Goal: Obtain resource: Obtain resource

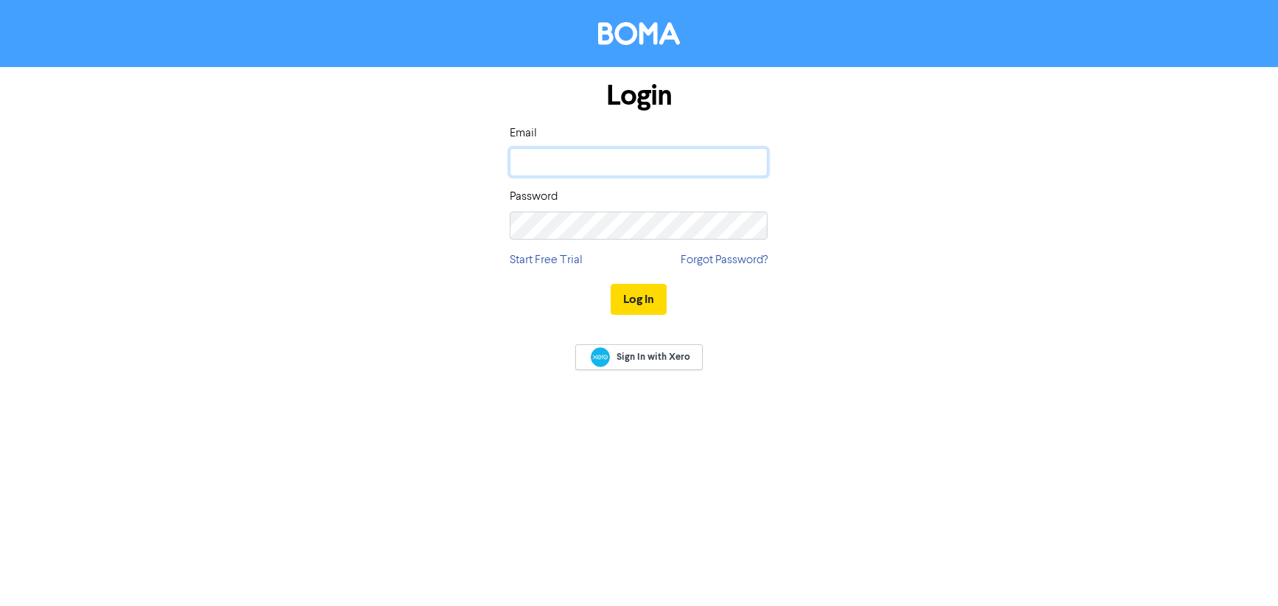
click at [648, 167] on input "email" at bounding box center [639, 162] width 258 height 28
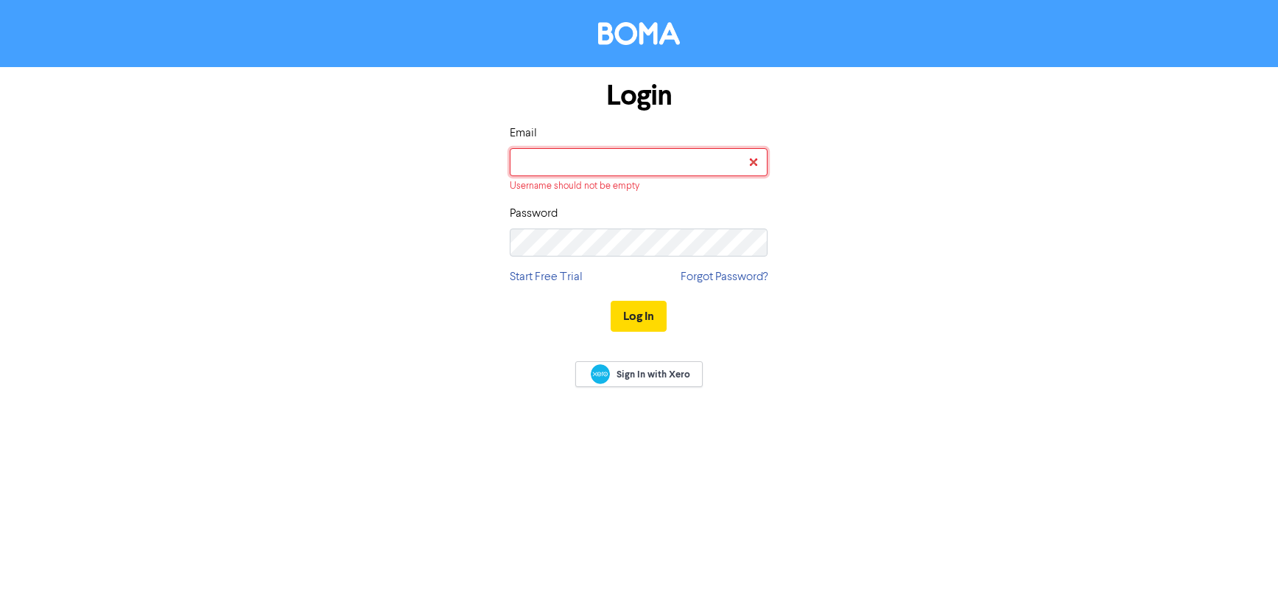
type input "meg@sharpemarketing.co.nz"
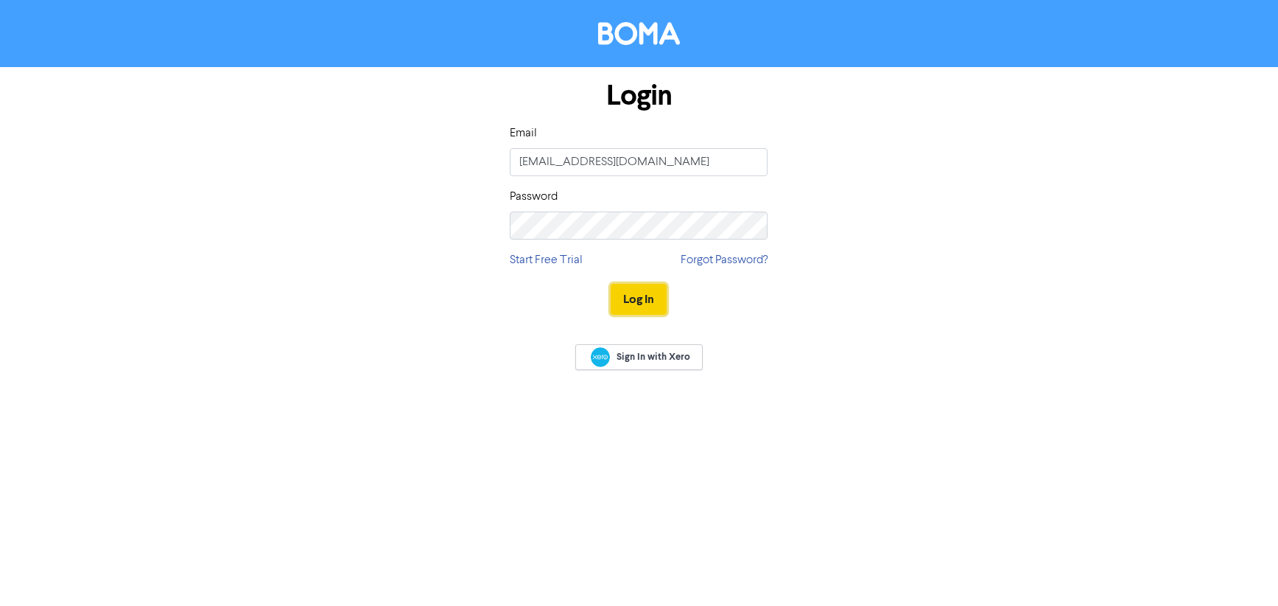
click at [654, 292] on button "Log In" at bounding box center [639, 299] width 56 height 31
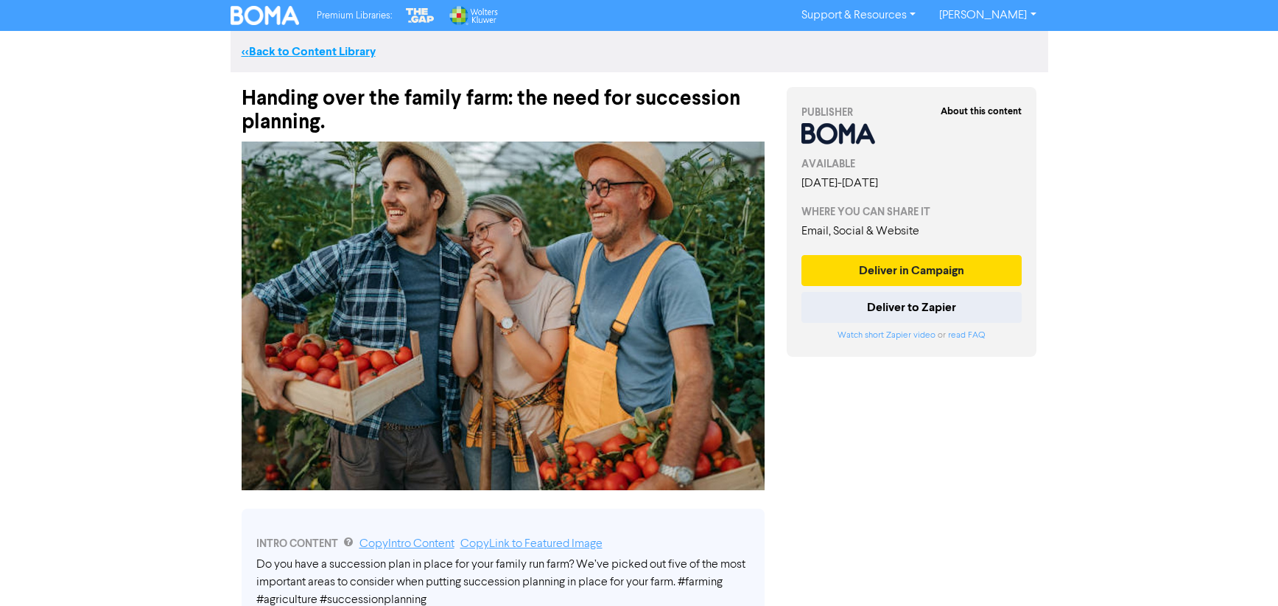
drag, startPoint x: 248, startPoint y: 48, endPoint x: 287, endPoint y: 63, distance: 41.3
click at [248, 48] on link "<< Back to Content Library" at bounding box center [309, 51] width 134 height 15
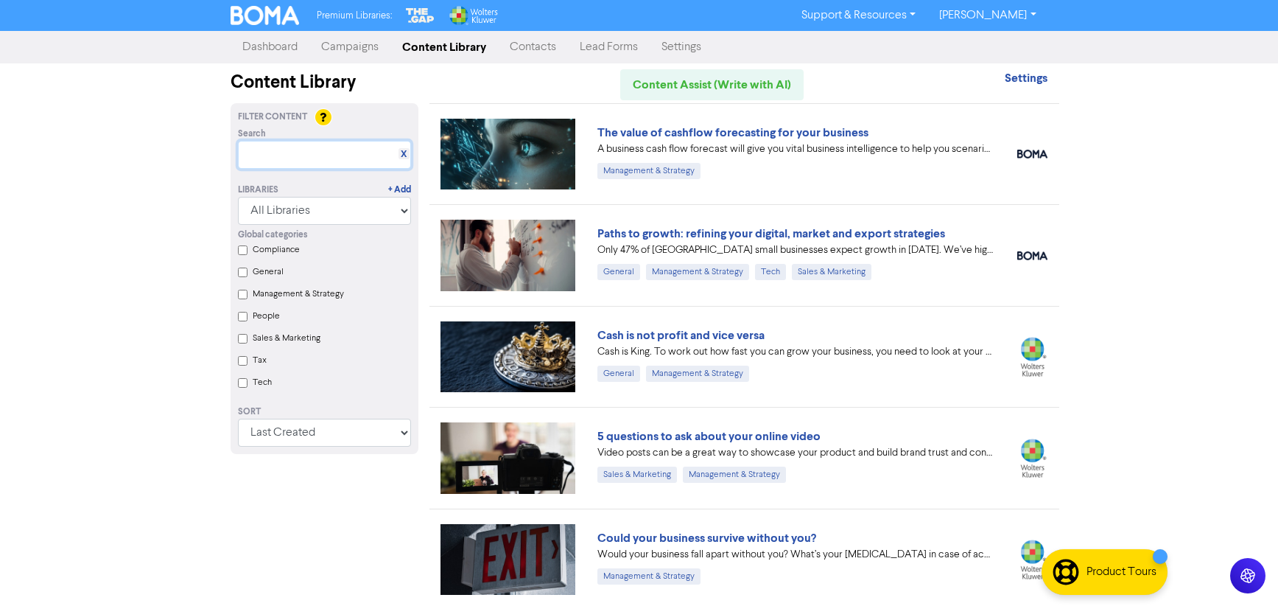
click at [346, 155] on input "text" at bounding box center [324, 155] width 173 height 28
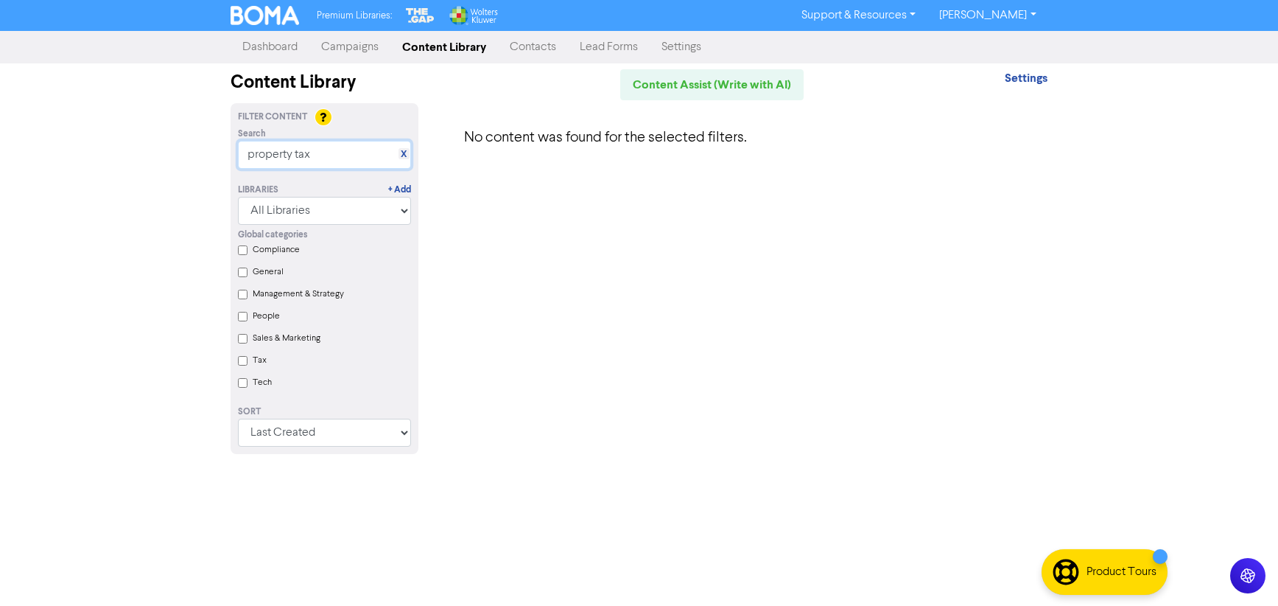
drag, startPoint x: 339, startPoint y: 154, endPoint x: 192, endPoint y: 148, distance: 147.5
click at [192, 148] on div "Premium Libraries: Support & Resources Video Tutorials FAQ & Guides Marketing E…" at bounding box center [639, 303] width 1278 height 606
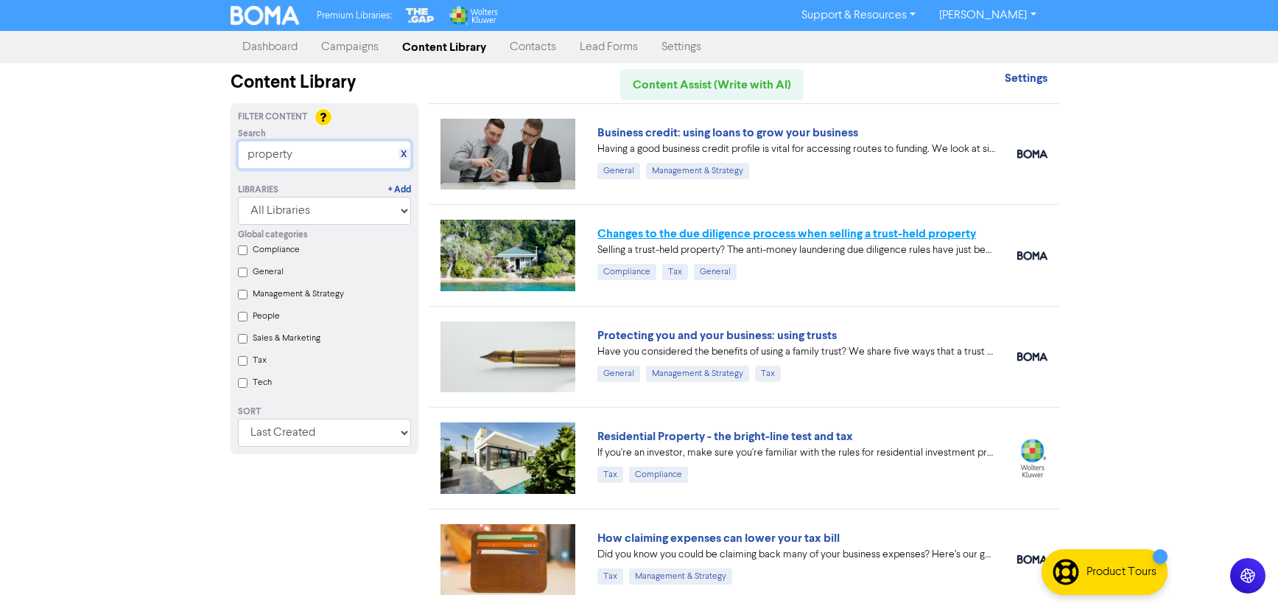
type input "property"
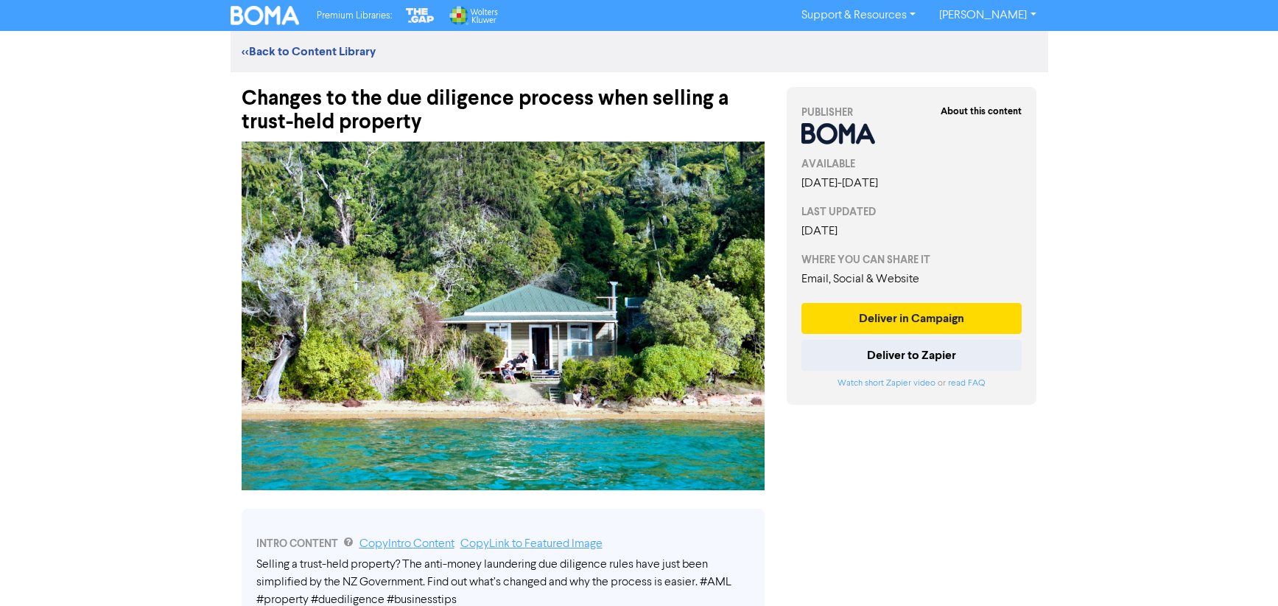
scroll to position [1, 0]
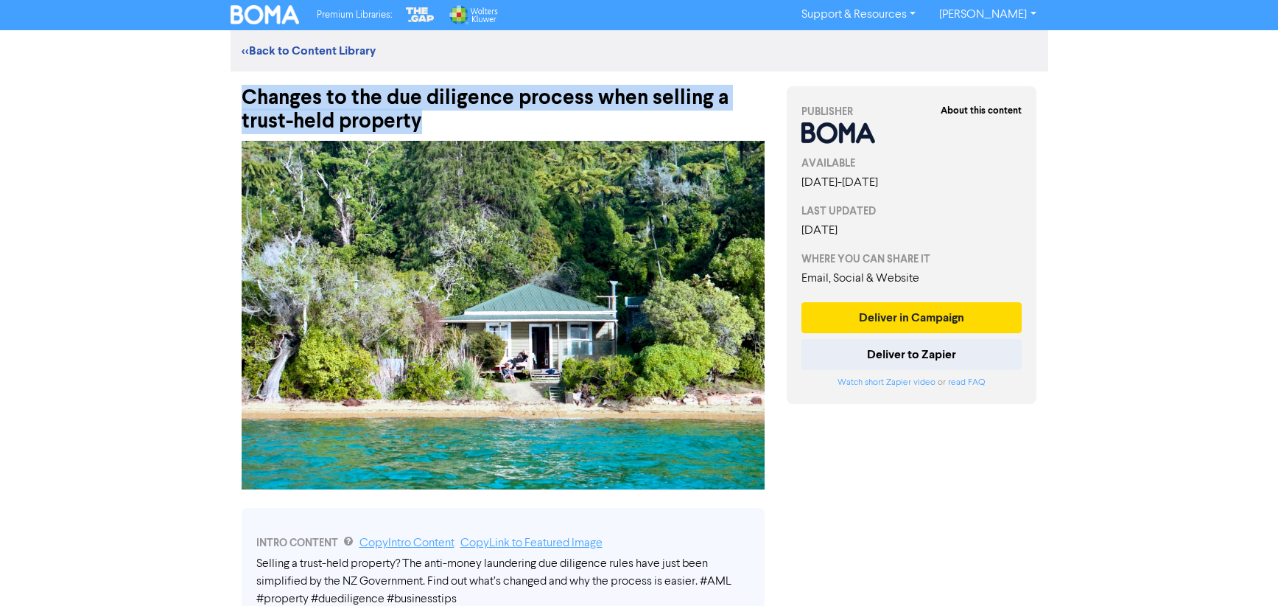
drag, startPoint x: 420, startPoint y: 121, endPoint x: 323, endPoint y: 584, distance: 473.5
click at [234, 108] on div "Changes to the due diligence process when selling a trust-held property" at bounding box center [503, 102] width 545 height 62
copy div "Changes to the due diligence process when selling a trust-held property"
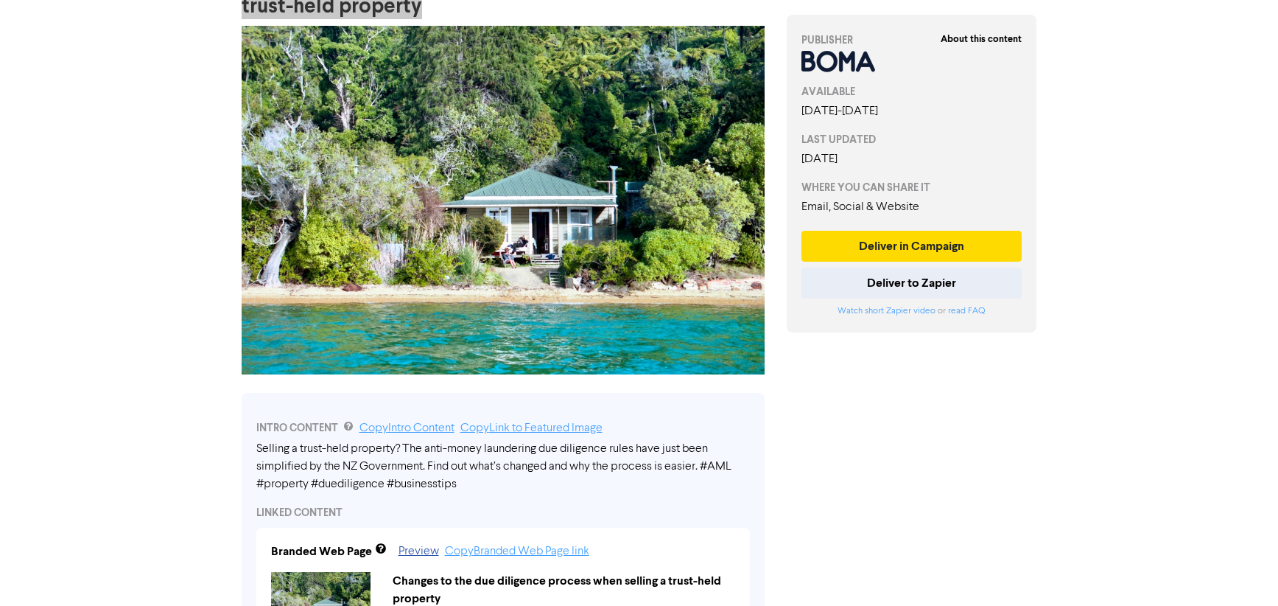
scroll to position [112, 0]
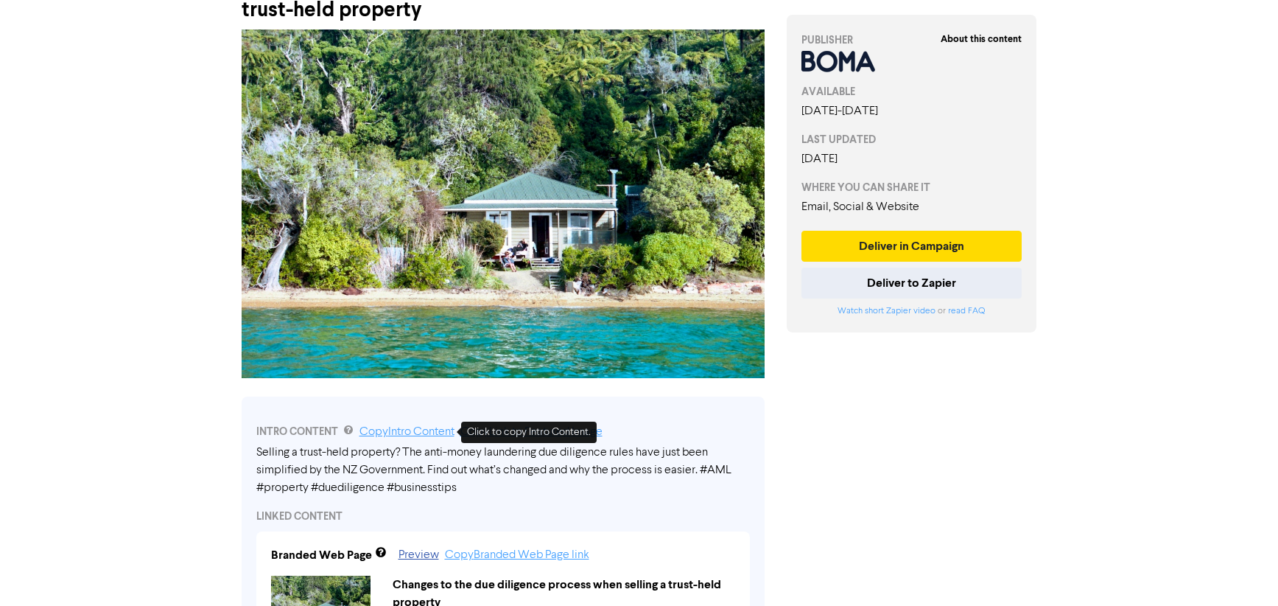
click at [427, 430] on link "Copy Intro Content" at bounding box center [407, 432] width 95 height 12
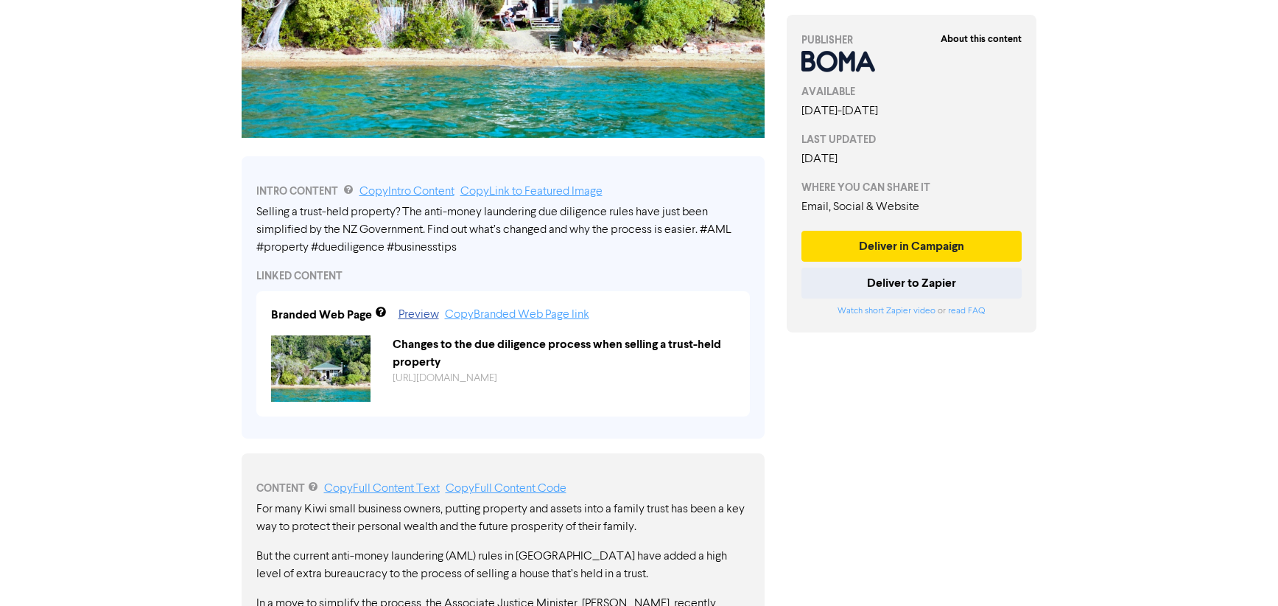
scroll to position [392, 0]
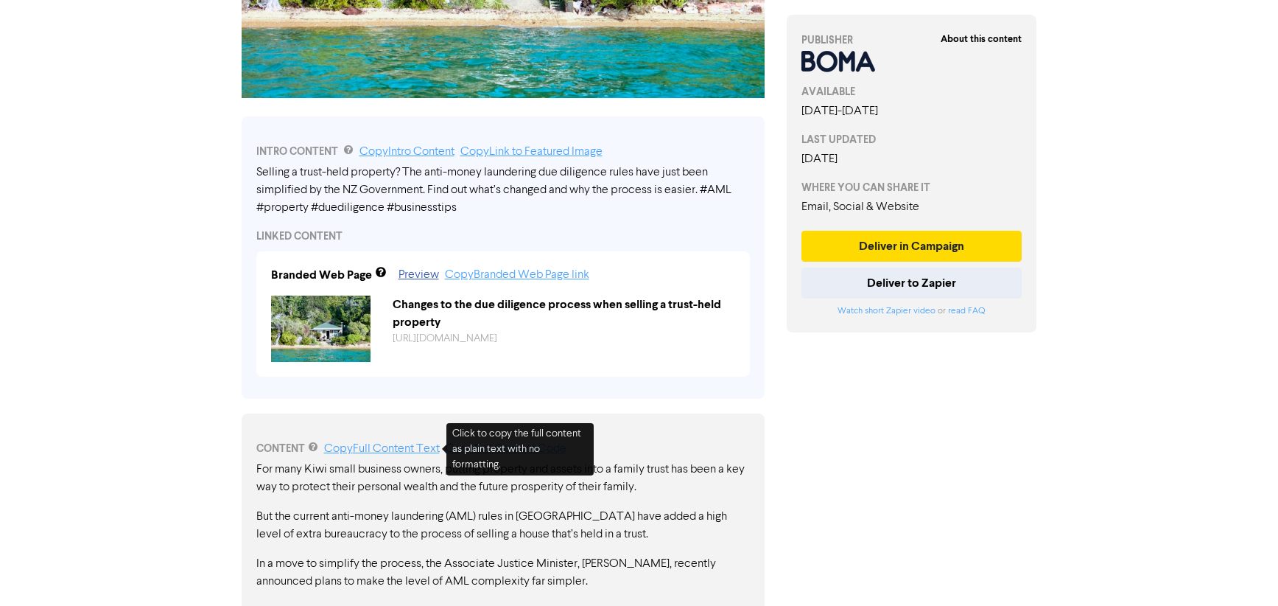
click at [404, 446] on link "Copy Full Content Text" at bounding box center [382, 449] width 116 height 12
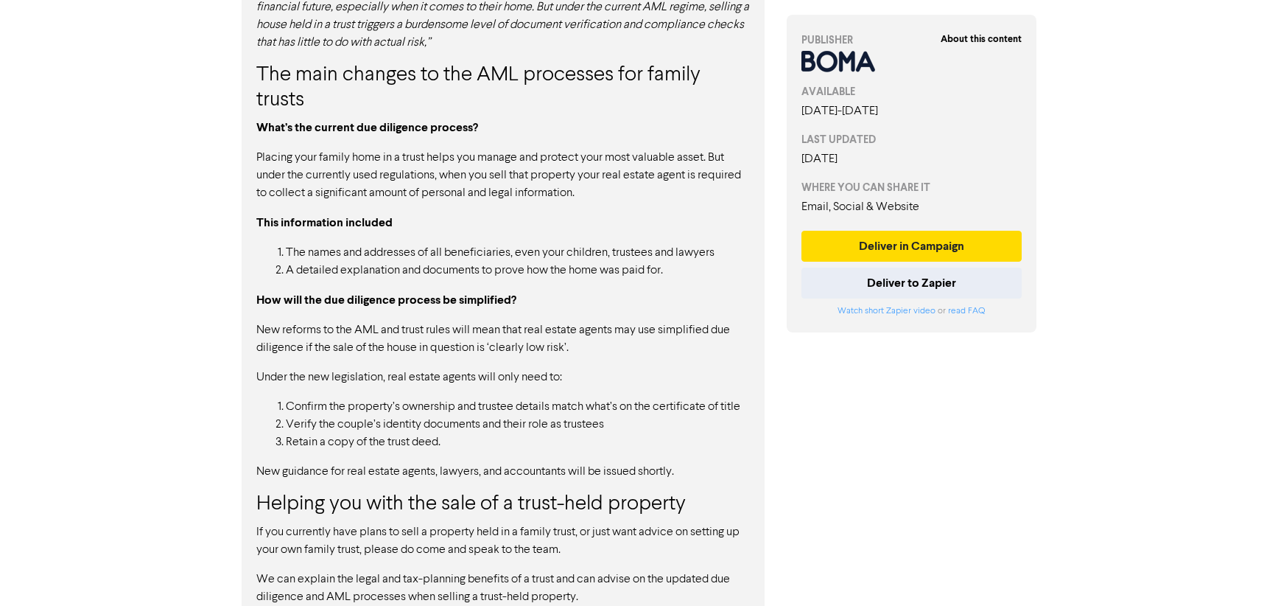
scroll to position [1069, 0]
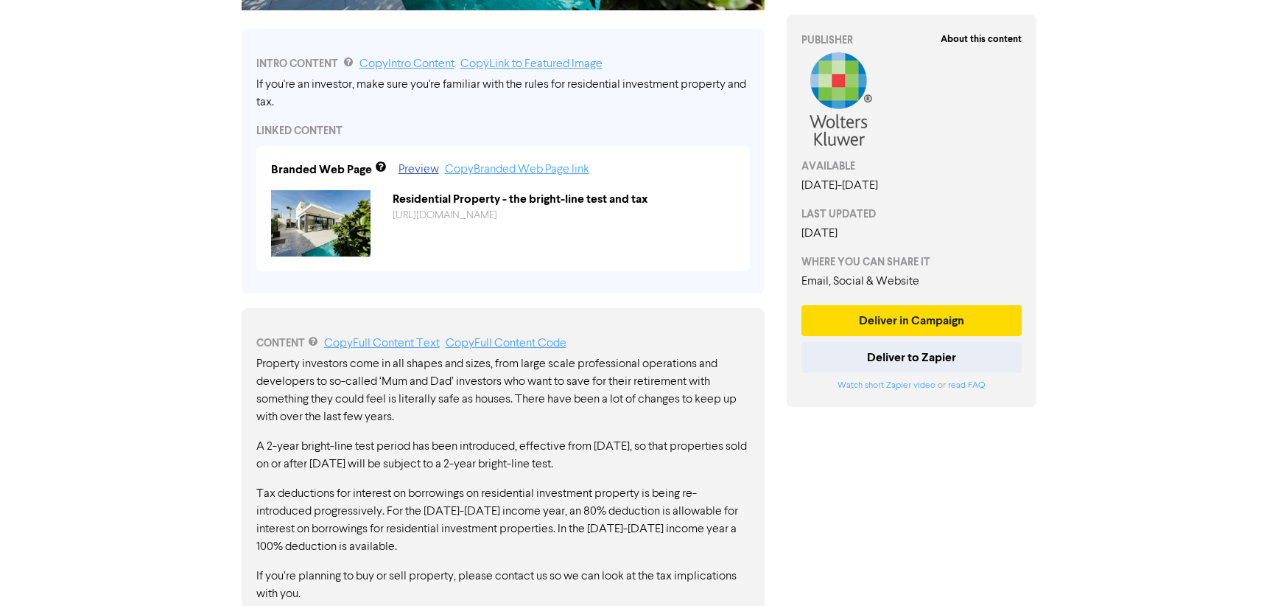
scroll to position [509, 0]
